Goal: Find specific page/section: Find specific page/section

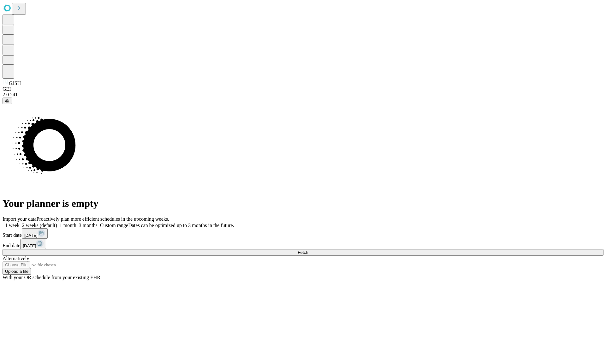
click at [308, 250] on span "Fetch" at bounding box center [303, 252] width 10 height 5
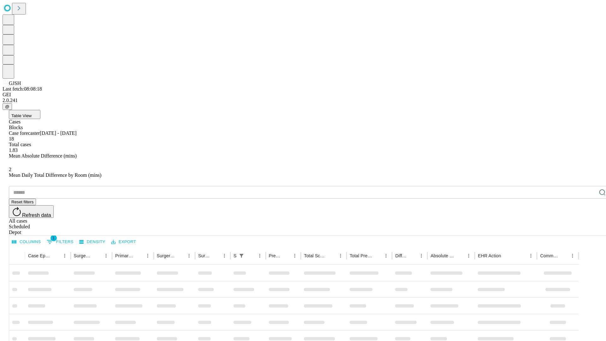
click at [590, 230] on div "Depot" at bounding box center [309, 233] width 601 height 6
